Goal: Task Accomplishment & Management: Complete application form

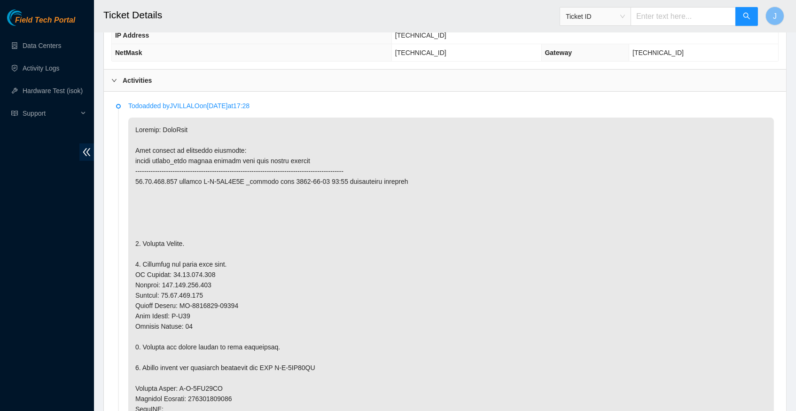
scroll to position [443, 0]
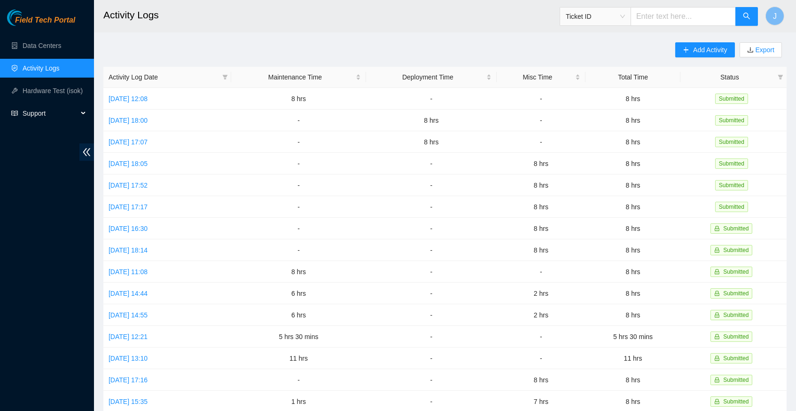
click at [82, 113] on icon at bounding box center [84, 113] width 5 height 0
click at [43, 111] on span "Support" at bounding box center [50, 113] width 55 height 19
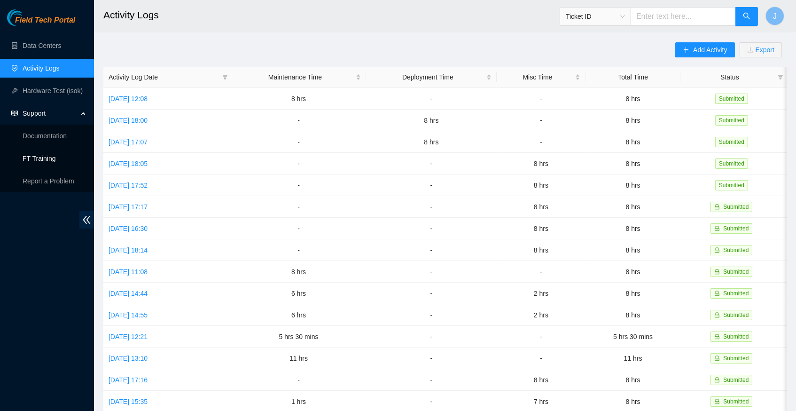
click at [39, 158] on link "FT Training" at bounding box center [39, 159] width 33 height 8
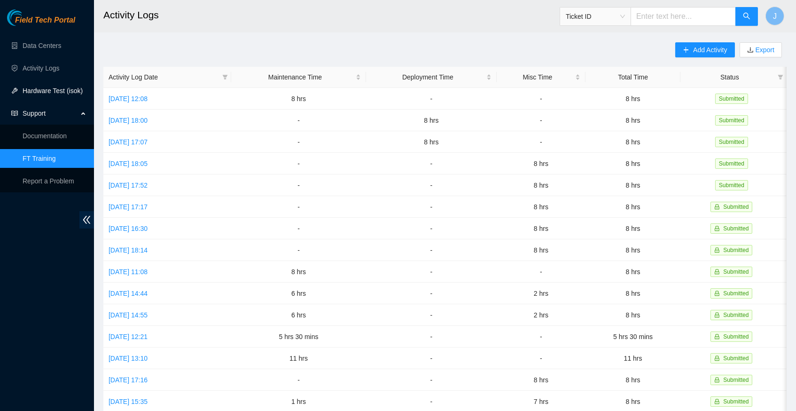
click at [48, 87] on link "Hardware Test (isok)" at bounding box center [53, 91] width 60 height 8
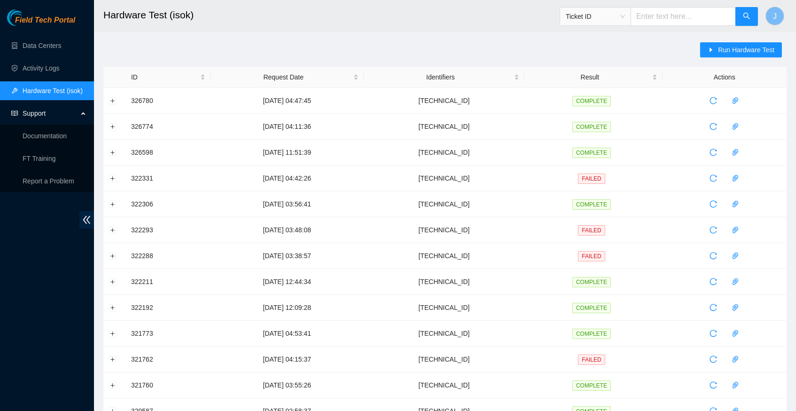
click at [506, 48] on div "Run Hardware Test ID Request Date Identifiers Result Actions 326780 25-08-2025 …" at bounding box center [445, 338] width 684 height 593
click at [718, 51] on span "Run Hardware Test" at bounding box center [746, 50] width 56 height 10
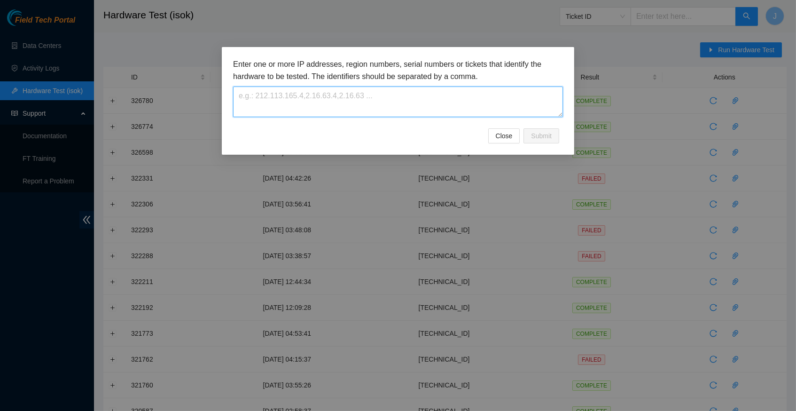
click at [343, 94] on textarea at bounding box center [398, 101] width 330 height 31
paste textarea "[TECHNICAL_ID]"
type textarea "[TECHNICAL_ID]"
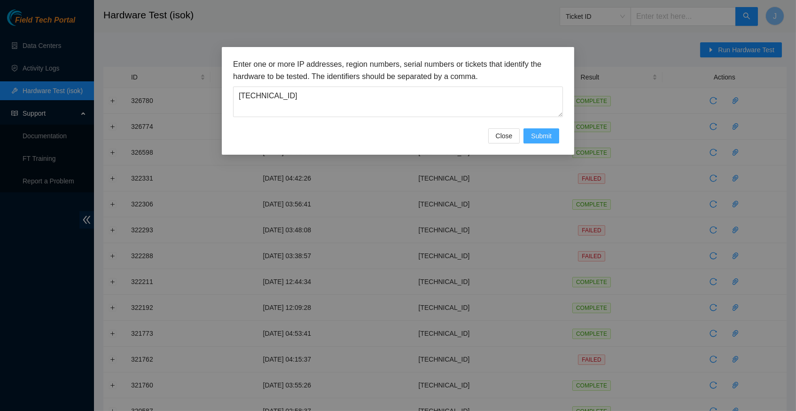
click at [543, 139] on span "Submit" at bounding box center [541, 136] width 21 height 10
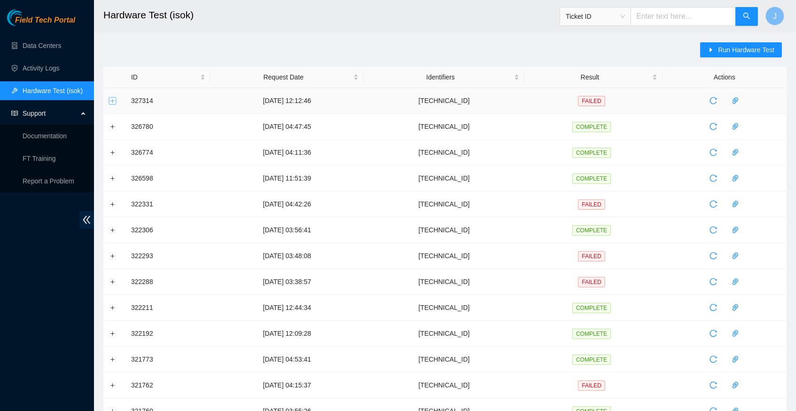
click at [110, 98] on button "Expand row" at bounding box center [113, 101] width 8 height 8
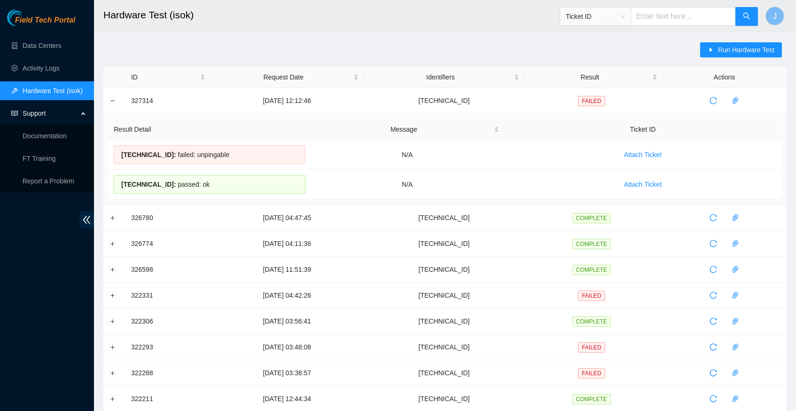
click at [225, 57] on div "Run Hardware Test ID Request Date Identifiers Result Actions 327314 26-08-2025 …" at bounding box center [445, 384] width 684 height 684
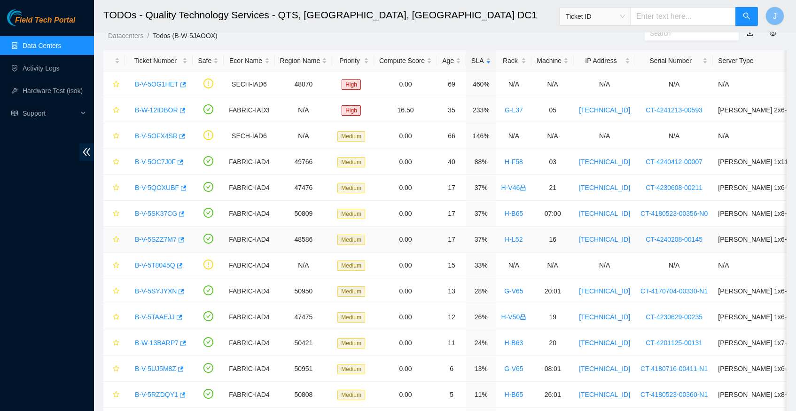
scroll to position [30, 0]
click at [183, 212] on icon "button" at bounding box center [181, 214] width 7 height 7
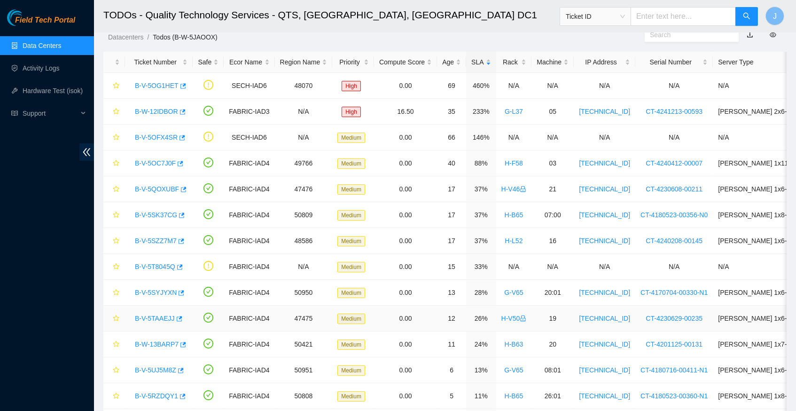
scroll to position [77, 0]
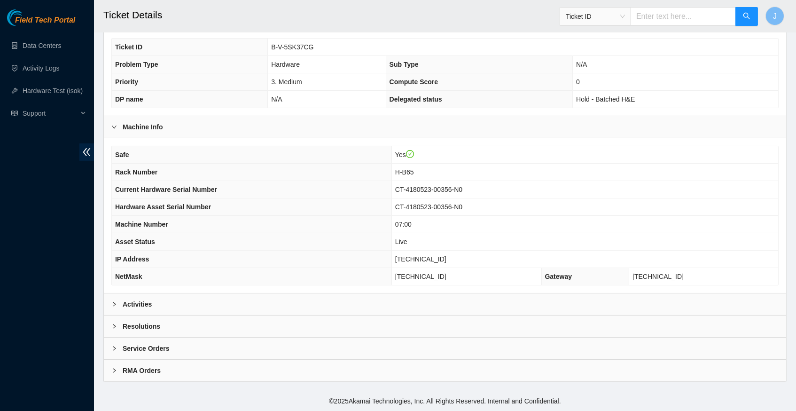
scroll to position [218, 0]
click at [118, 309] on div at bounding box center [116, 304] width 11 height 10
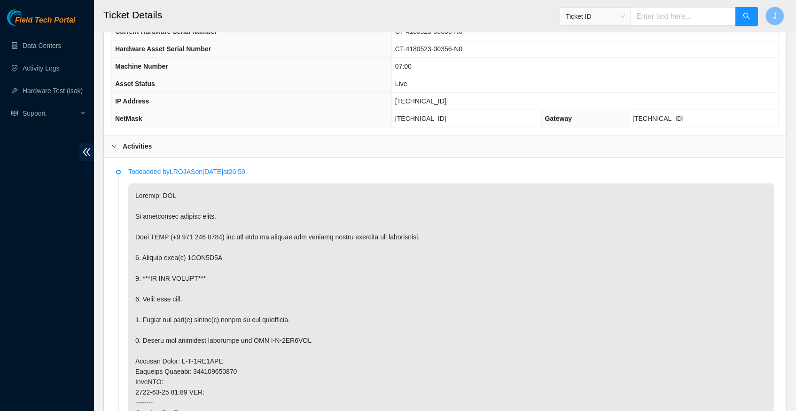
scroll to position [387, 0]
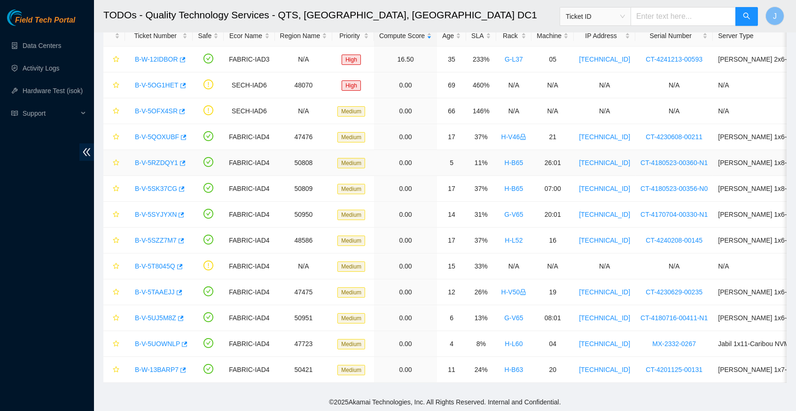
scroll to position [54, 0]
click at [185, 162] on icon "button" at bounding box center [182, 164] width 7 height 7
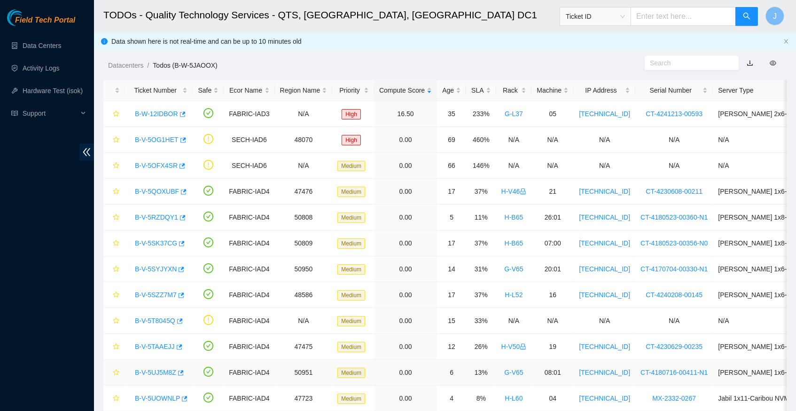
scroll to position [0, 0]
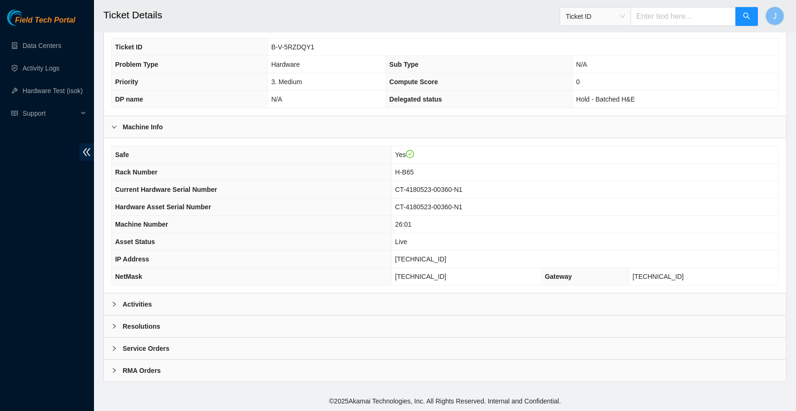
scroll to position [218, 0]
click at [115, 305] on icon "right" at bounding box center [114, 304] width 6 height 6
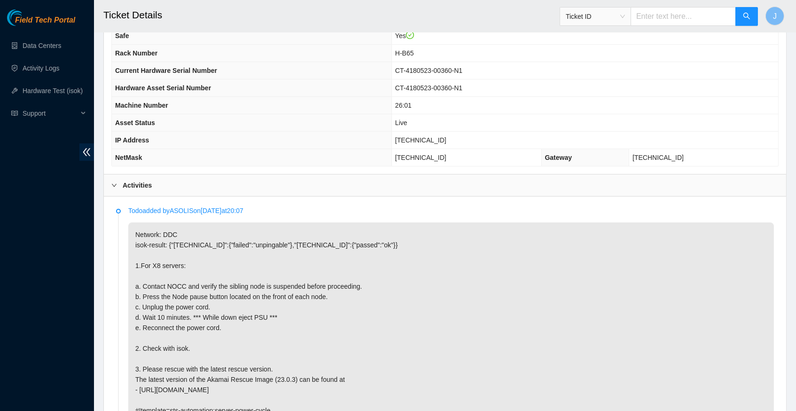
scroll to position [338, 0]
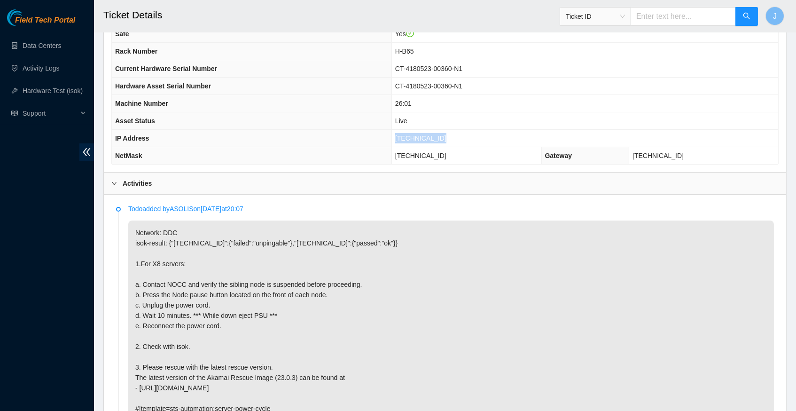
drag, startPoint x: 398, startPoint y: 140, endPoint x: 448, endPoint y: 143, distance: 49.5
click at [447, 142] on span "[TECHNICAL_ID]" at bounding box center [420, 138] width 51 height 8
copy span "[TECHNICAL_ID]"
drag, startPoint x: 399, startPoint y: 158, endPoint x: 423, endPoint y: 157, distance: 23.5
click at [423, 157] on span "255.255.255.192" at bounding box center [420, 156] width 51 height 8
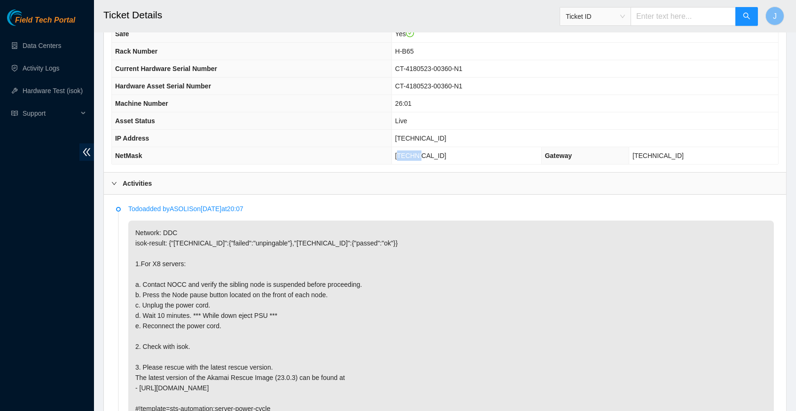
drag, startPoint x: 397, startPoint y: 155, endPoint x: 456, endPoint y: 158, distance: 58.8
click at [456, 158] on td "255.255.255.192" at bounding box center [467, 155] width 150 height 17
copy span "255.255.255.192"
click at [399, 140] on span "[TECHNICAL_ID]" at bounding box center [420, 138] width 51 height 8
drag, startPoint x: 397, startPoint y: 140, endPoint x: 454, endPoint y: 141, distance: 56.4
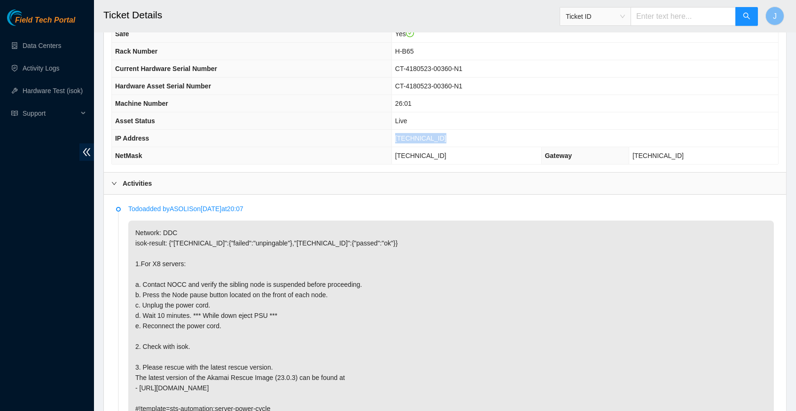
click at [454, 141] on td "[TECHNICAL_ID]" at bounding box center [585, 138] width 387 height 17
copy span "[TECHNICAL_ID]"
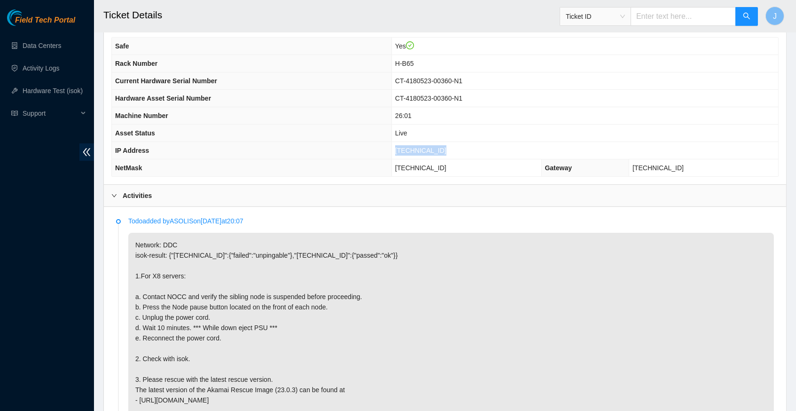
scroll to position [324, 0]
click at [422, 154] on span "[TECHNICAL_ID]" at bounding box center [420, 152] width 51 height 8
drag, startPoint x: 397, startPoint y: 154, endPoint x: 449, endPoint y: 152, distance: 52.7
click at [449, 152] on td "[TECHNICAL_ID]" at bounding box center [585, 151] width 387 height 17
copy span "[TECHNICAL_ID]"
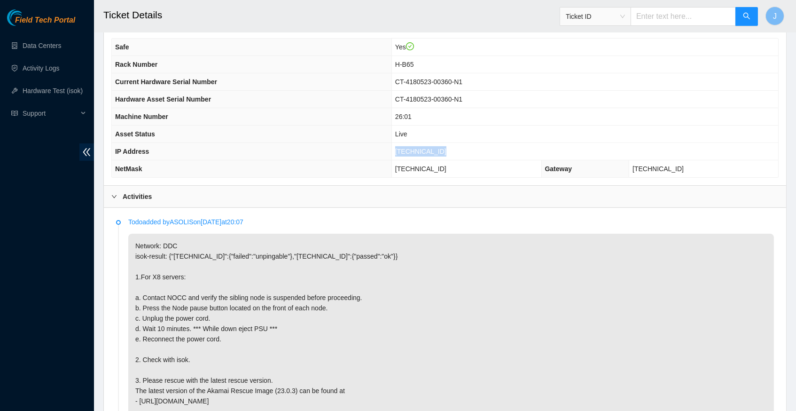
click at [495, 262] on p "Network: DDC isok-result: {"23.204.137.223":{"failed":"unpingable"},"23.204.137…" at bounding box center [451, 334] width 646 height 200
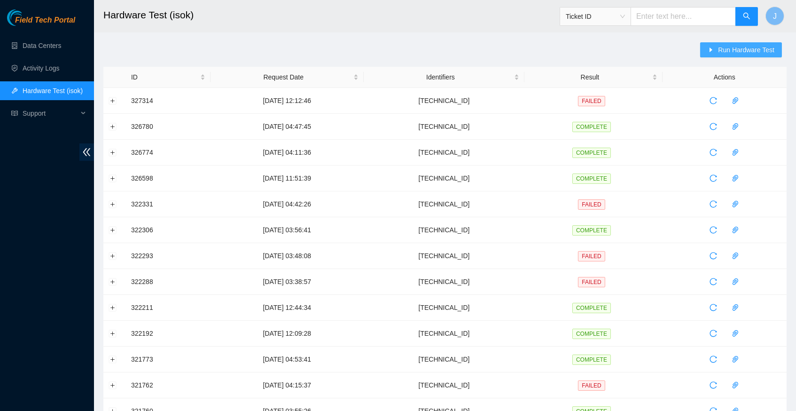
click at [755, 52] on span "Run Hardware Test" at bounding box center [746, 50] width 56 height 10
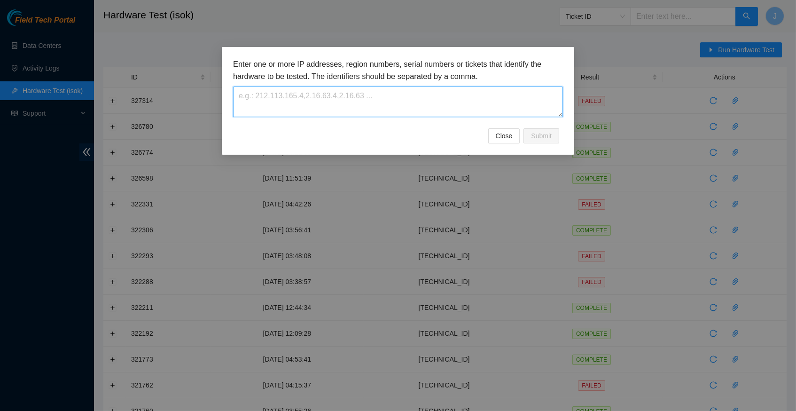
click at [257, 98] on textarea at bounding box center [398, 101] width 330 height 31
paste textarea "[TECHNICAL_ID]"
type textarea "[TECHNICAL_ID]"
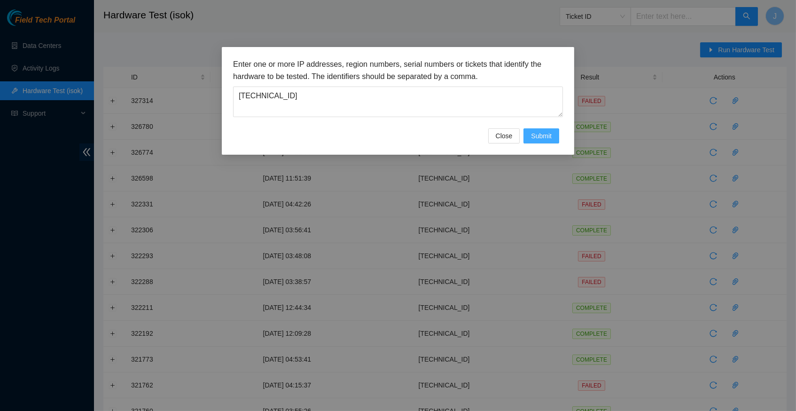
click at [549, 139] on span "Submit" at bounding box center [541, 136] width 21 height 10
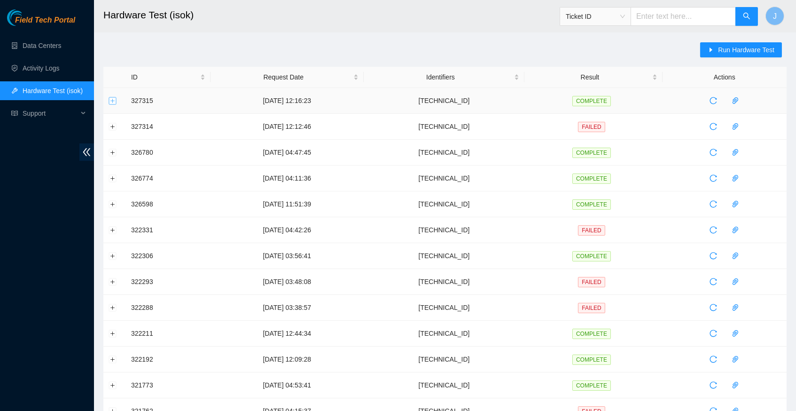
click at [112, 100] on button "Expand row" at bounding box center [113, 101] width 8 height 8
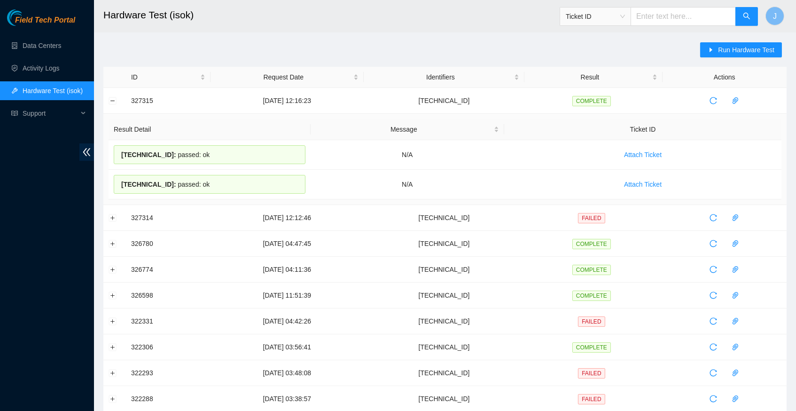
click at [370, 42] on div "Run Hardware Test ID Request Date Identifiers Result Actions 327315 26-08-2025 …" at bounding box center [445, 384] width 684 height 684
click at [413, 41] on main "Hardware Test (isok) Ticket ID J Run Hardware Test ID Request Date Identifiers …" at bounding box center [445, 368] width 702 height 736
click at [359, 45] on div "Run Hardware Test ID Request Date Identifiers Result Actions 327315 26-08-2025 …" at bounding box center [445, 384] width 684 height 684
drag, startPoint x: 309, startPoint y: 189, endPoint x: 240, endPoint y: 70, distance: 138.4
click at [240, 70] on table "ID Request Date Identifiers Result Actions 327315 26-08-2025 12:16:23 23.204.13…" at bounding box center [445, 381] width 684 height 629
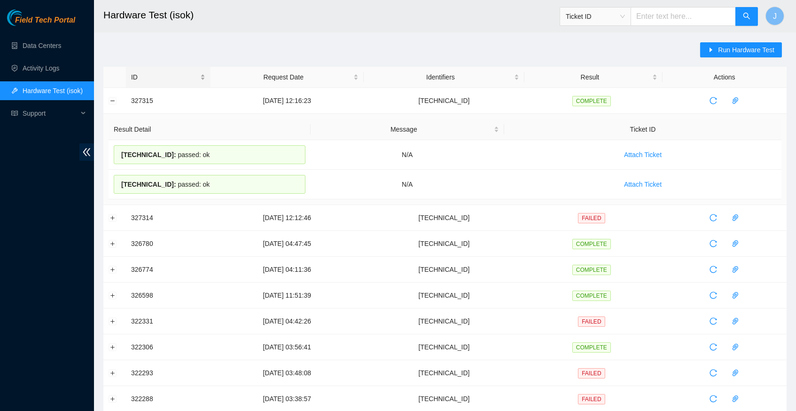
click at [201, 72] on div "ID" at bounding box center [168, 77] width 74 height 10
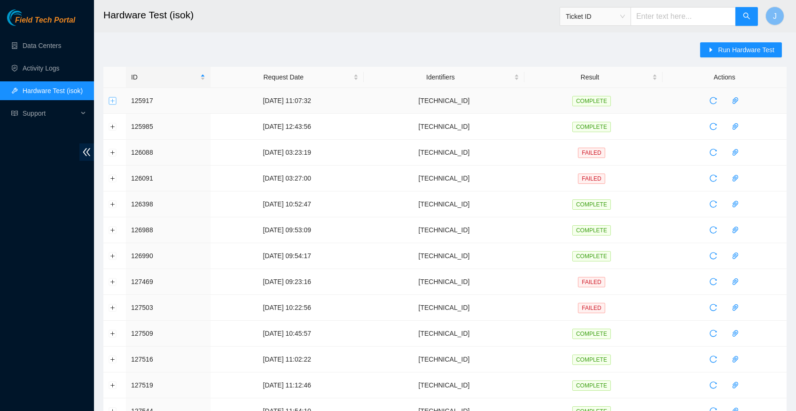
click at [115, 101] on button "Expand row" at bounding box center [113, 101] width 8 height 8
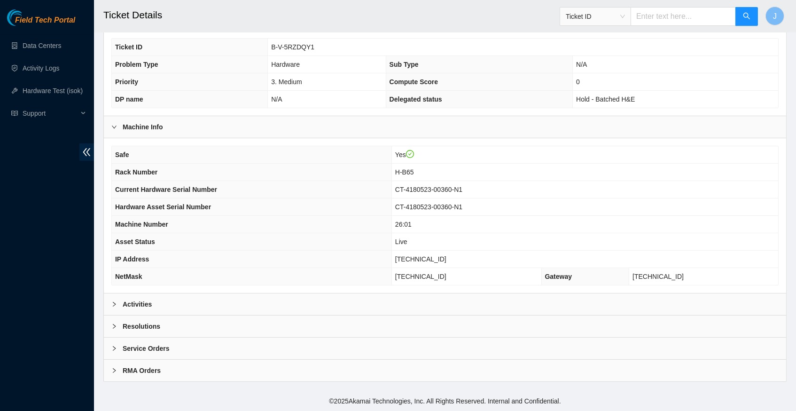
scroll to position [218, 0]
click at [115, 305] on icon "right" at bounding box center [114, 304] width 6 height 6
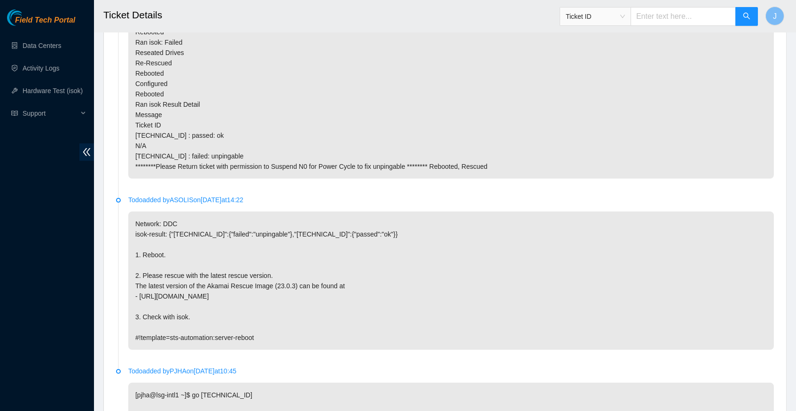
scroll to position [832, 0]
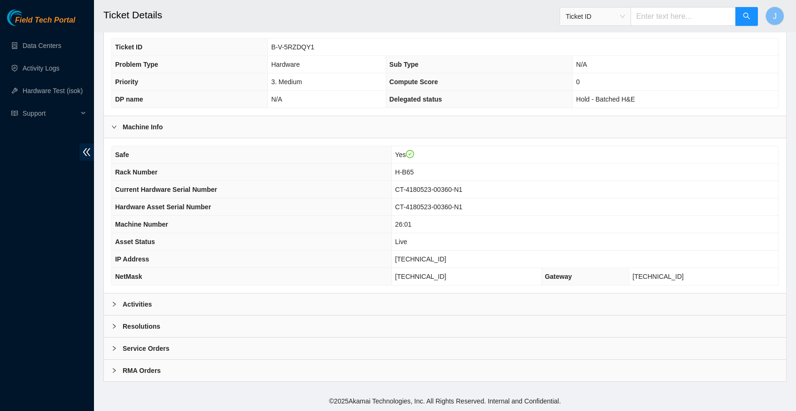
scroll to position [218, 0]
click at [112, 305] on icon "right" at bounding box center [114, 304] width 6 height 6
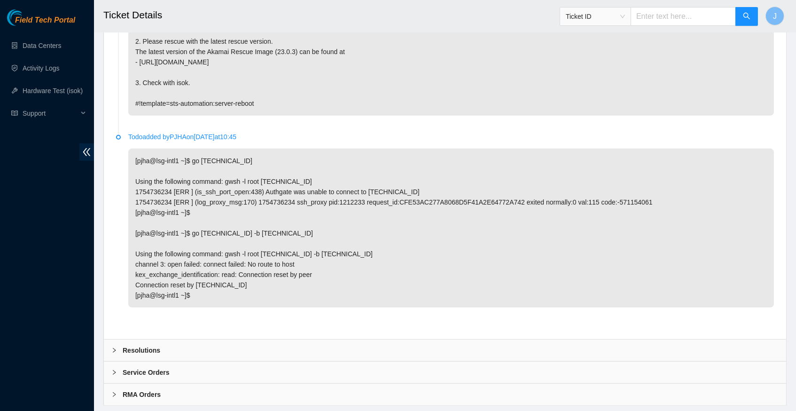
scroll to position [1056, 0]
click at [114, 348] on icon "right" at bounding box center [114, 351] width 6 height 6
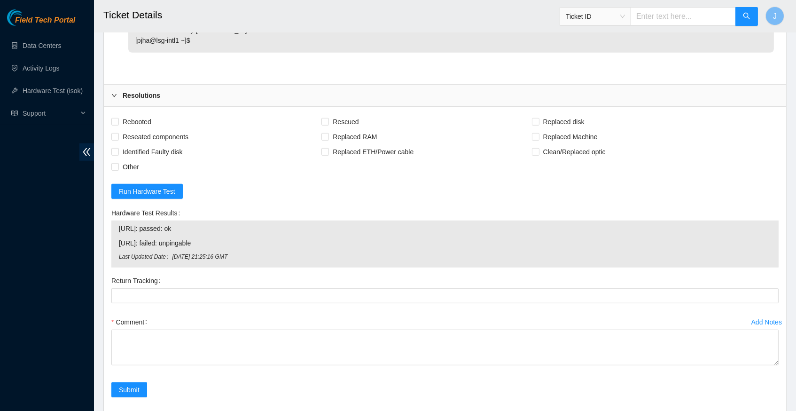
scroll to position [1308, 0]
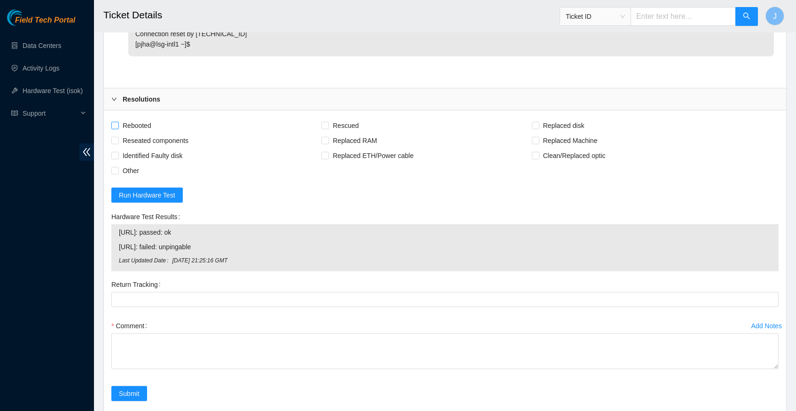
click at [118, 122] on span at bounding box center [115, 126] width 8 height 8
click at [118, 122] on input "Rebooted" at bounding box center [114, 125] width 7 height 7
checkbox input "true"
click at [328, 122] on input "Rescued" at bounding box center [325, 125] width 7 height 7
checkbox input "true"
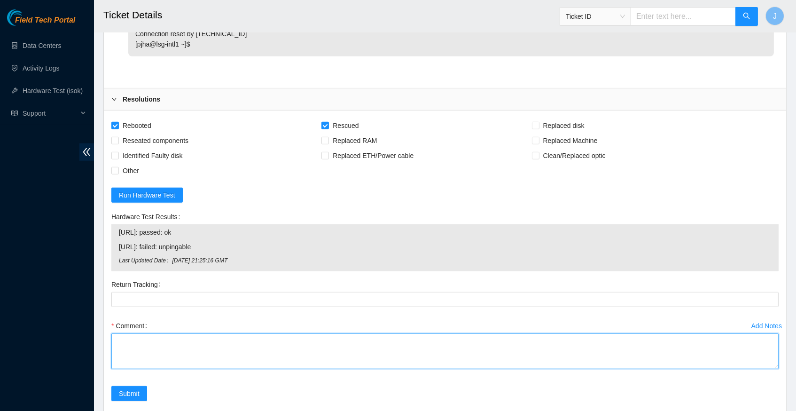
click at [122, 333] on textarea "Comment" at bounding box center [445, 351] width 668 height 36
click at [167, 333] on textarea "verify rack and server info powered down n1 waited 10 minutes unplugged psu ran…" at bounding box center [445, 351] width 668 height 36
click at [199, 333] on textarea "verify rack and server info powered down n1 waited 10 minutes unplugged psu ran…" at bounding box center [445, 351] width 668 height 36
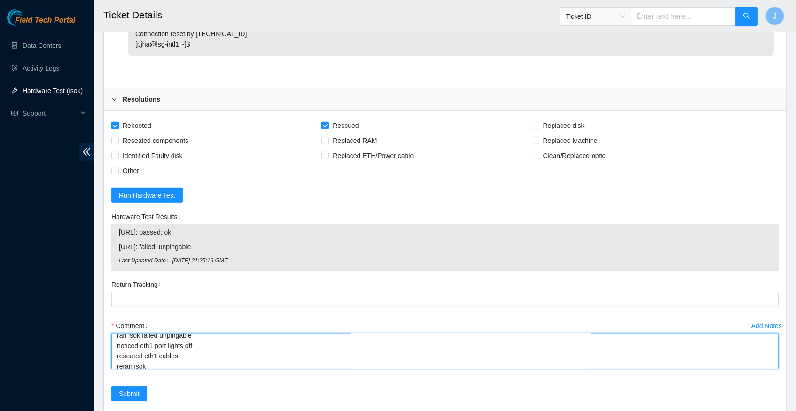
type textarea "verify rack and server info powered down n1 waited 10 minutes unplugged psu ran…"
click at [52, 91] on link "Hardware Test (isok)" at bounding box center [53, 91] width 60 height 8
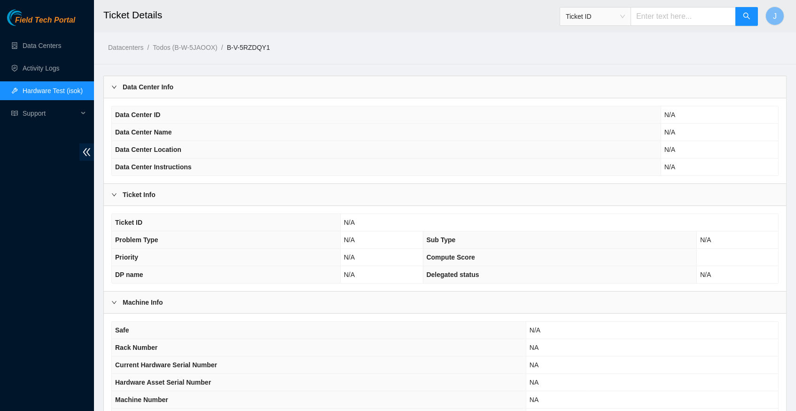
scroll to position [167, 0]
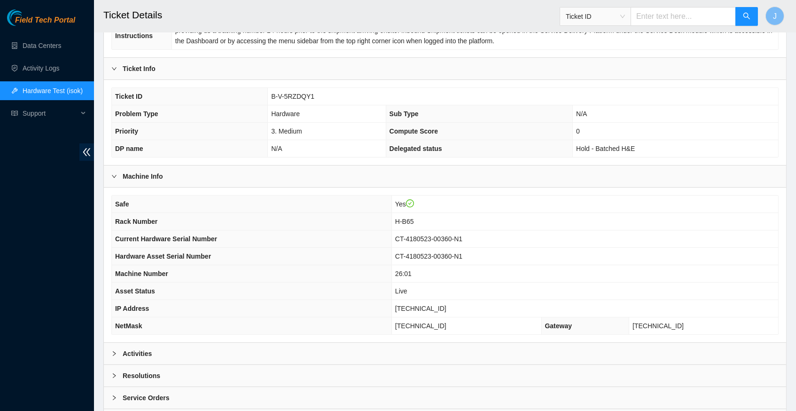
click at [139, 355] on b "Activities" at bounding box center [137, 353] width 29 height 10
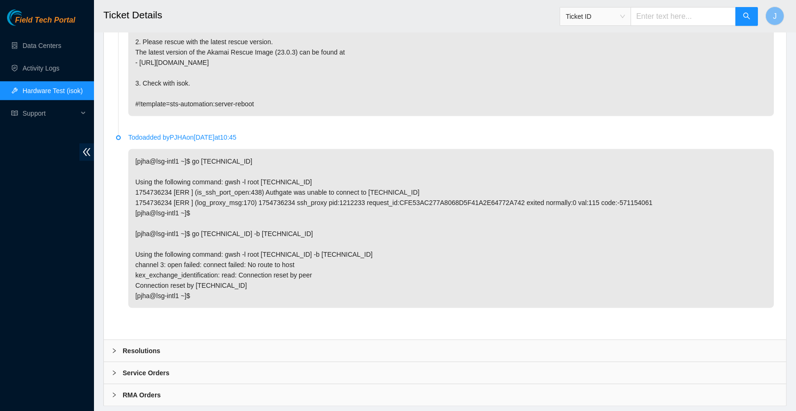
scroll to position [1056, 0]
click at [137, 346] on b "Resolutions" at bounding box center [142, 351] width 38 height 10
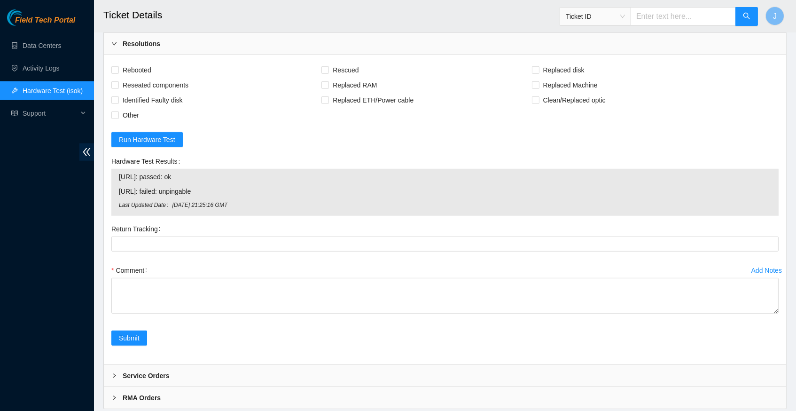
scroll to position [1363, 0]
click at [118, 67] on span at bounding box center [115, 71] width 8 height 8
click at [118, 67] on input "Rebooted" at bounding box center [114, 70] width 7 height 7
checkbox input "true"
click at [328, 67] on input "Rescued" at bounding box center [325, 70] width 7 height 7
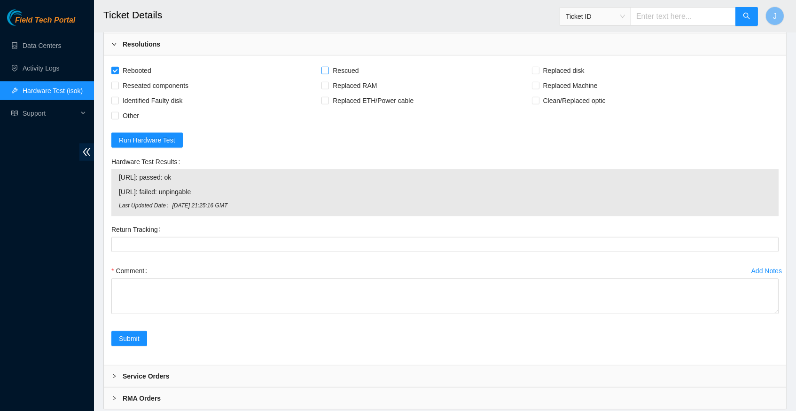
checkbox input "true"
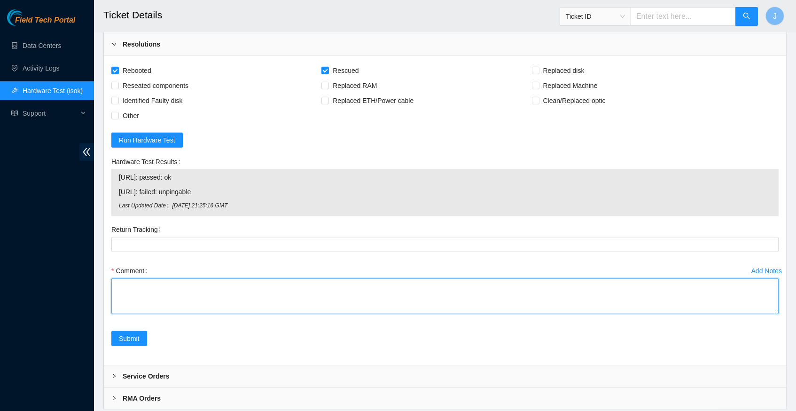
click at [122, 278] on textarea "Comment" at bounding box center [445, 296] width 668 height 36
click at [199, 278] on textarea "verify rack and server powered down node 1 waited 10 minutes unplugged psu powe…" at bounding box center [445, 296] width 668 height 36
click at [198, 278] on textarea "verify rack and server powered down node 1 waited 10 minutes unplugged psu powe…" at bounding box center [445, 296] width 668 height 36
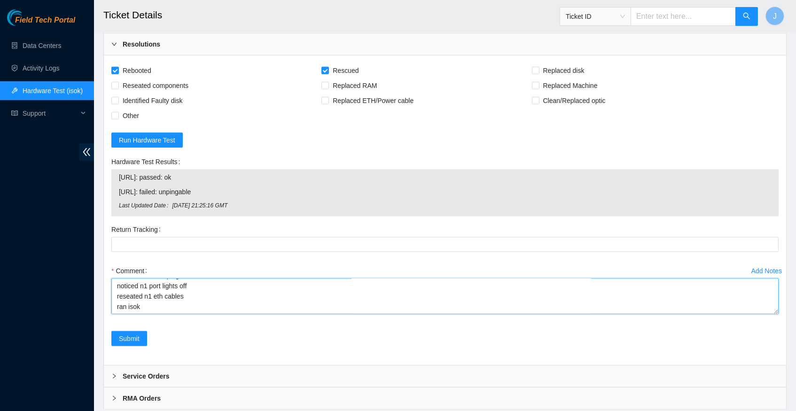
paste textarea "Request Date Identifiers Result Actions 327315 [DATE] 12:16:23 [TECHNICAL_ID] C…"
click at [784, 365] on div "Rebooted Rescued Replaced disk Reseated components Replaced RAM Replaced Machin…" at bounding box center [445, 209] width 683 height 309
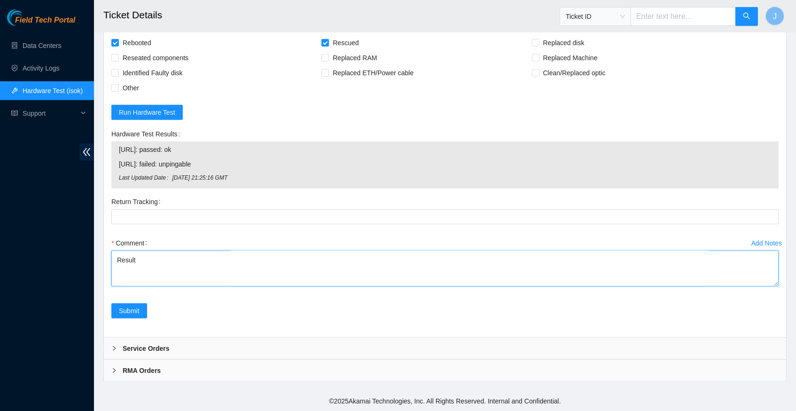
scroll to position [1467, 0]
type textarea "verify rack and server powered down node 1 waited 10 minutes unplugged psu powe…"
click at [129, 315] on span "Submit" at bounding box center [129, 311] width 21 height 10
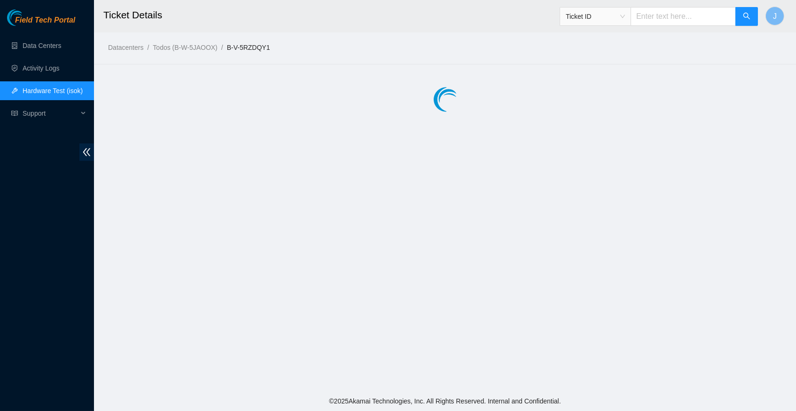
scroll to position [0, 0]
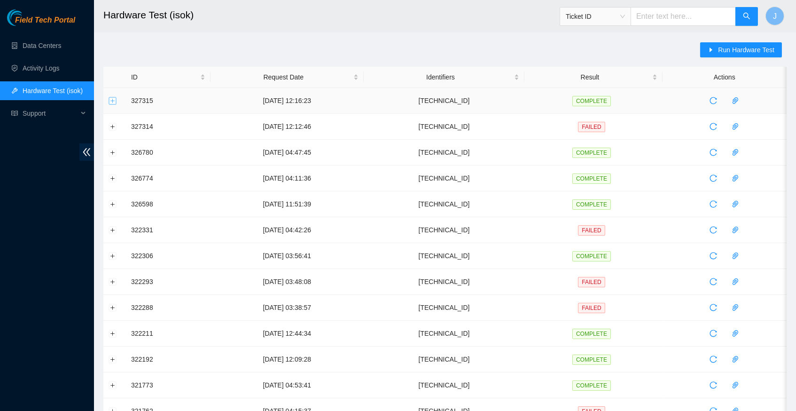
click at [113, 102] on button "Expand row" at bounding box center [113, 101] width 8 height 8
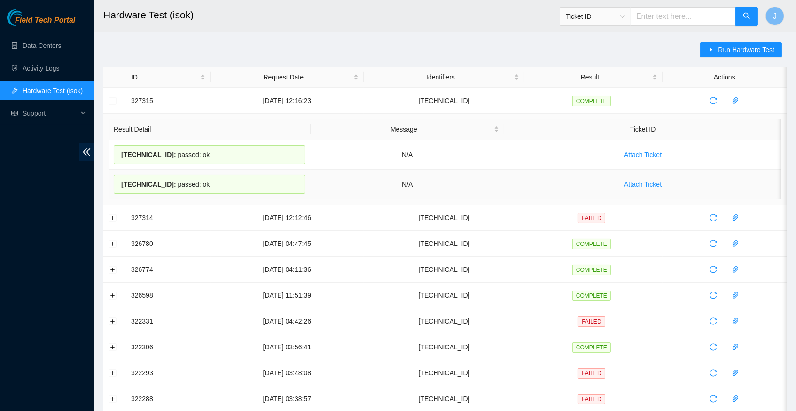
drag, startPoint x: 127, startPoint y: 77, endPoint x: 233, endPoint y: 190, distance: 155.3
click at [233, 190] on table "ID Request Date Identifiers Result Actions 327315 [DATE] 12:16:23 [TECHNICAL_ID…" at bounding box center [445, 381] width 684 height 629
copy table "Request Date Identifiers Result Actions 327315 [DATE] 12:16:23 [TECHNICAL_ID] C…"
